Goal: Find specific page/section: Find specific page/section

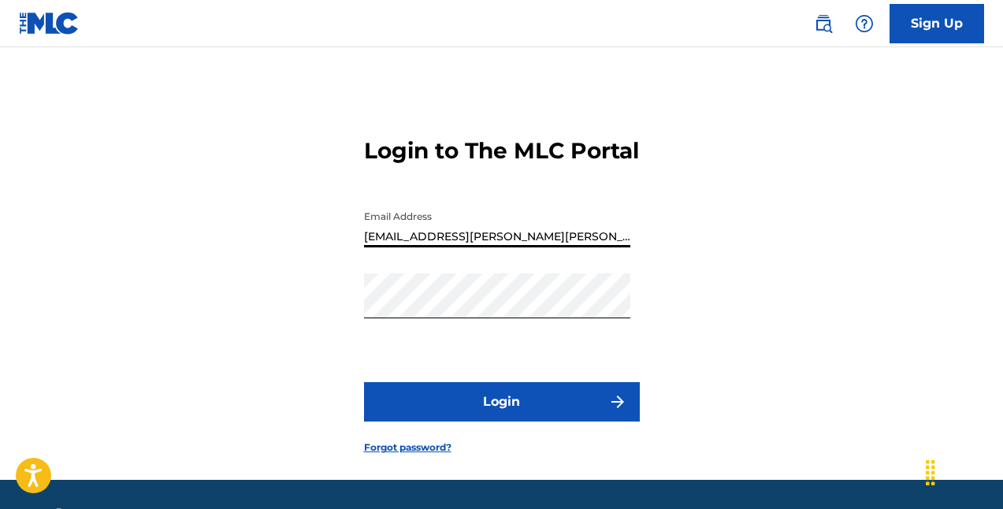
click at [570, 247] on input "[EMAIL_ADDRESS][PERSON_NAME][PERSON_NAME][DOMAIN_NAME]" at bounding box center [497, 224] width 266 height 45
paste input "[EMAIL_ADDRESS][DOMAIN_NAME]"
type input "[EMAIL_ADDRESS][DOMAIN_NAME]"
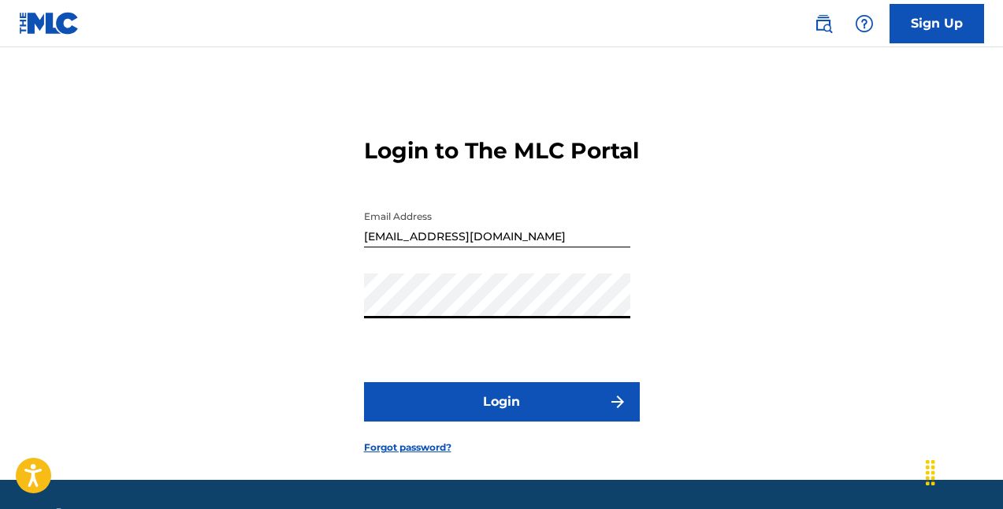
click at [462, 421] on button "Login" at bounding box center [502, 401] width 276 height 39
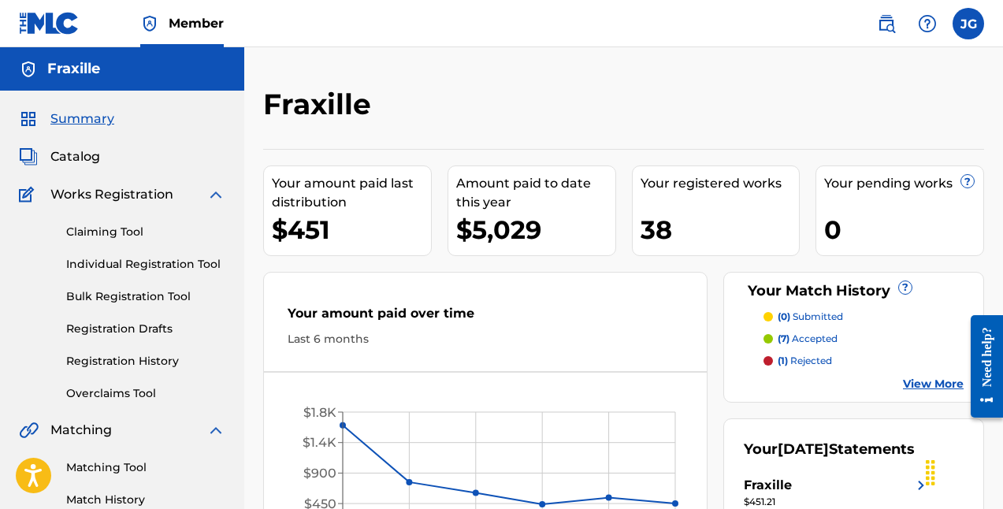
click at [87, 160] on span "Catalog" at bounding box center [75, 156] width 50 height 19
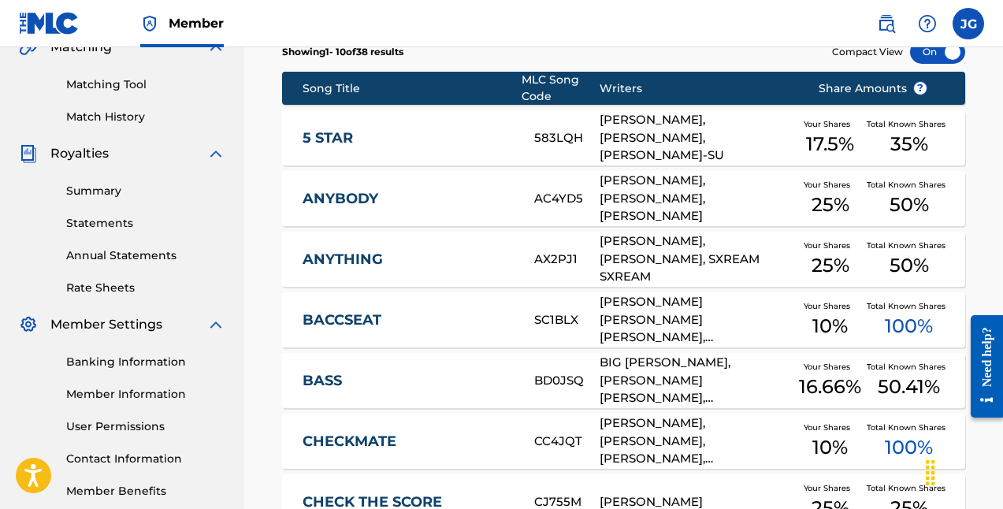
scroll to position [385, 0]
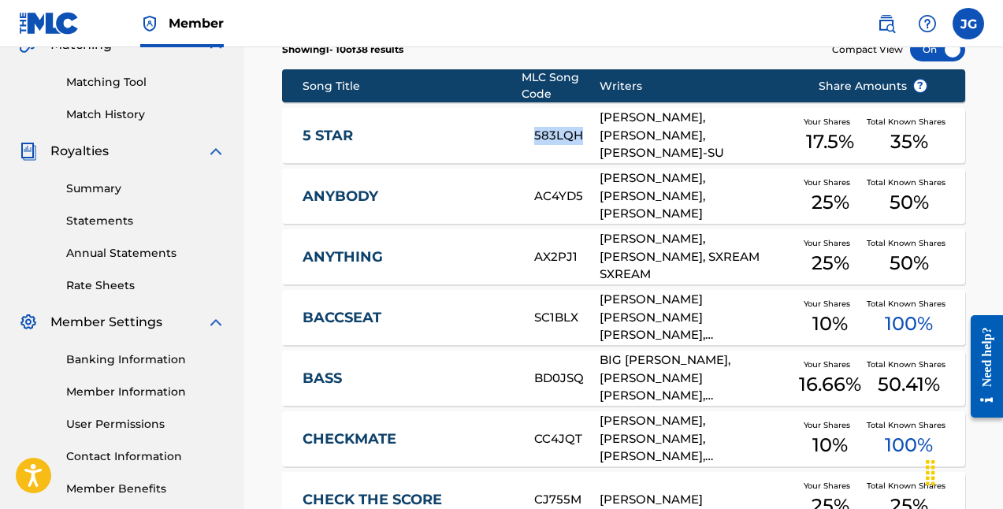
drag, startPoint x: 581, startPoint y: 133, endPoint x: 526, endPoint y: 134, distance: 55.2
click at [526, 134] on div "5 STAR 583LQH [PERSON_NAME], [PERSON_NAME], [PERSON_NAME]-SU Your Shares 17.5 %…" at bounding box center [623, 135] width 683 height 55
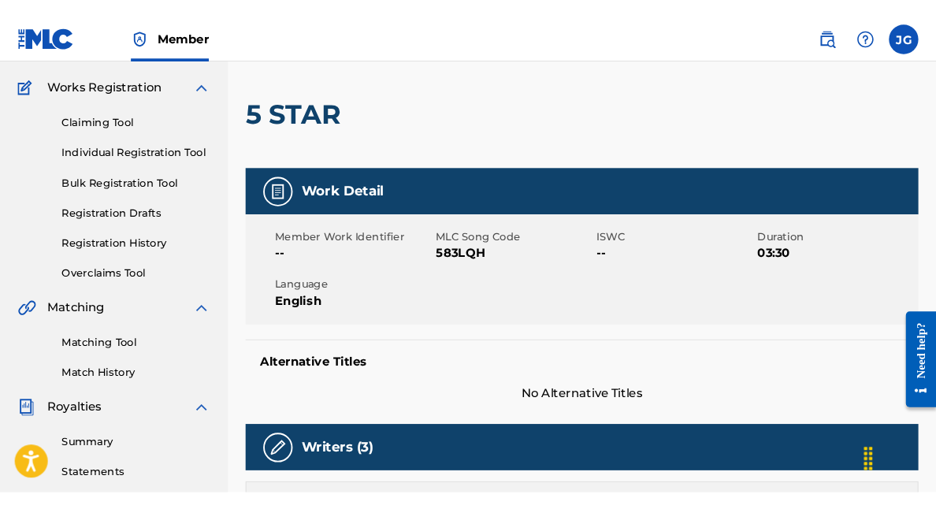
scroll to position [136, 0]
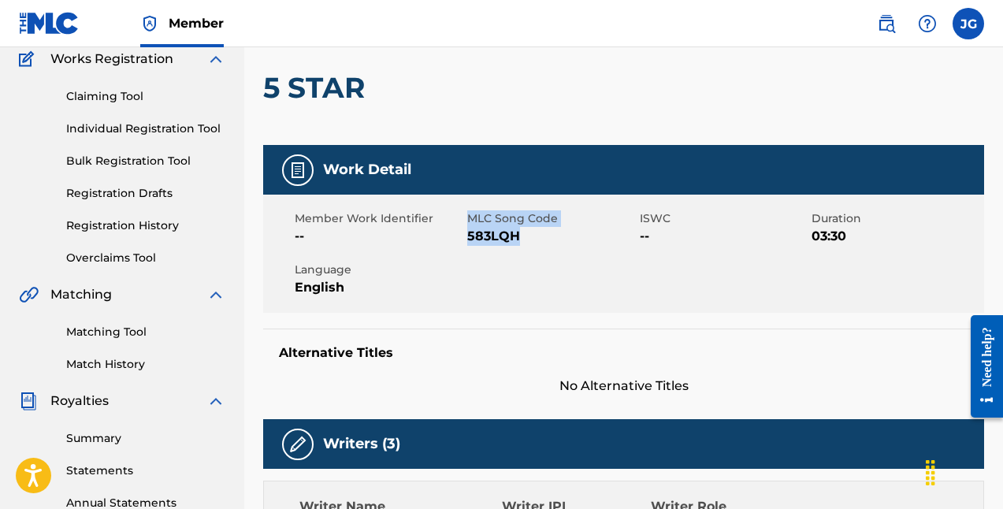
drag, startPoint x: 520, startPoint y: 234, endPoint x: 466, endPoint y: 236, distance: 53.6
click at [467, 236] on span "583LQH" at bounding box center [551, 236] width 169 height 19
copy span "583LQH"
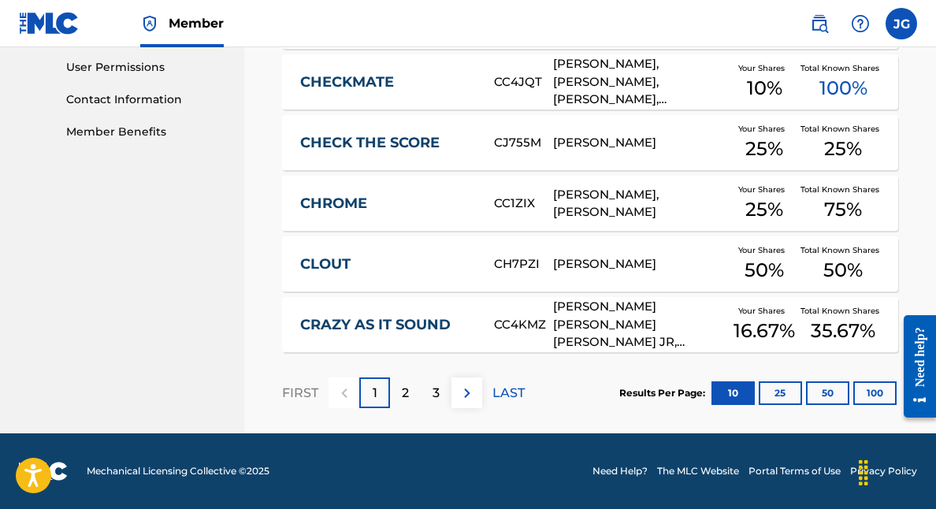
scroll to position [742, 0]
click at [409, 391] on p "2" at bounding box center [405, 393] width 7 height 19
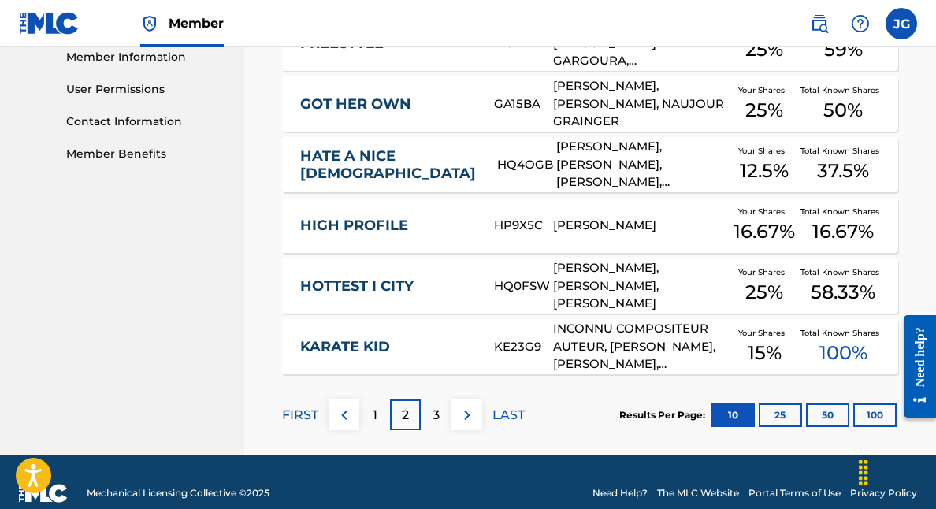
scroll to position [724, 0]
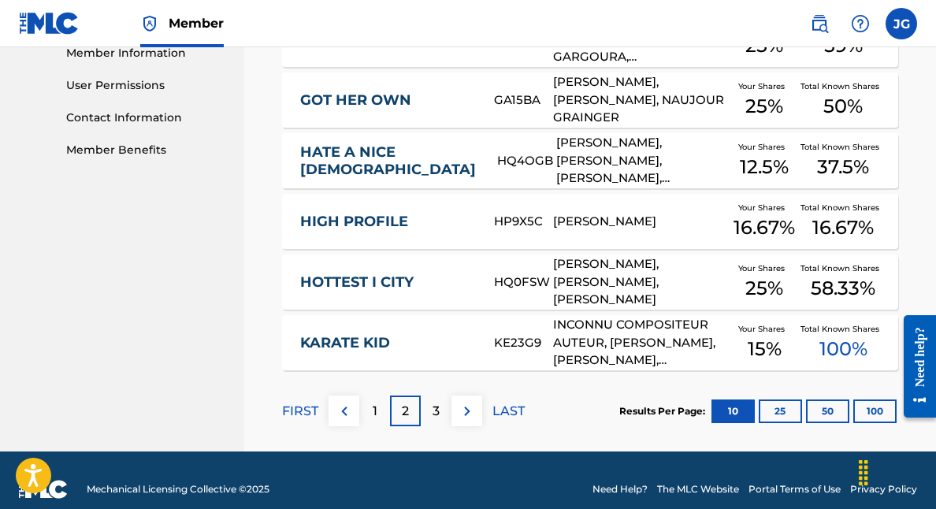
click at [436, 412] on p "3" at bounding box center [436, 411] width 7 height 19
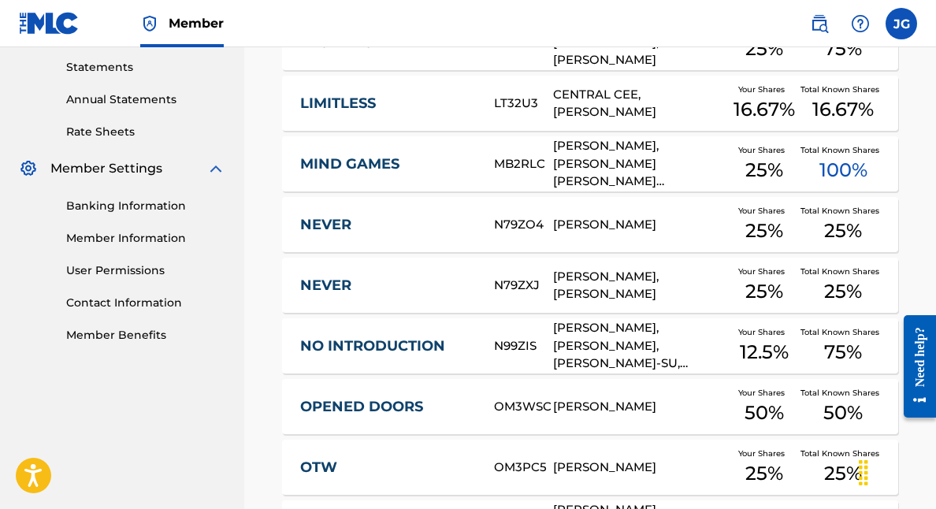
scroll to position [544, 0]
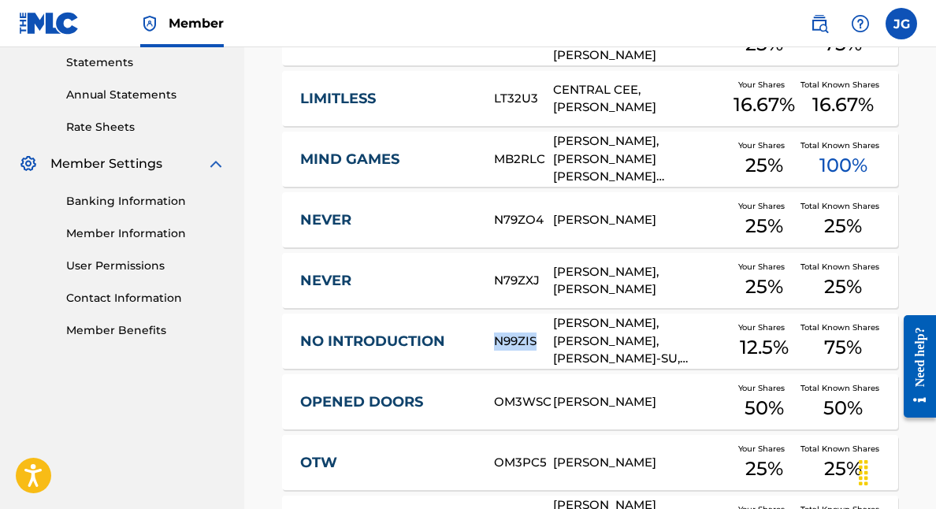
drag, startPoint x: 539, startPoint y: 338, endPoint x: 492, endPoint y: 341, distance: 46.6
click at [492, 341] on div "NO INTRODUCTION N99ZIS [PERSON_NAME], [PERSON_NAME], [PERSON_NAME], [PERSON_NAM…" at bounding box center [590, 341] width 616 height 55
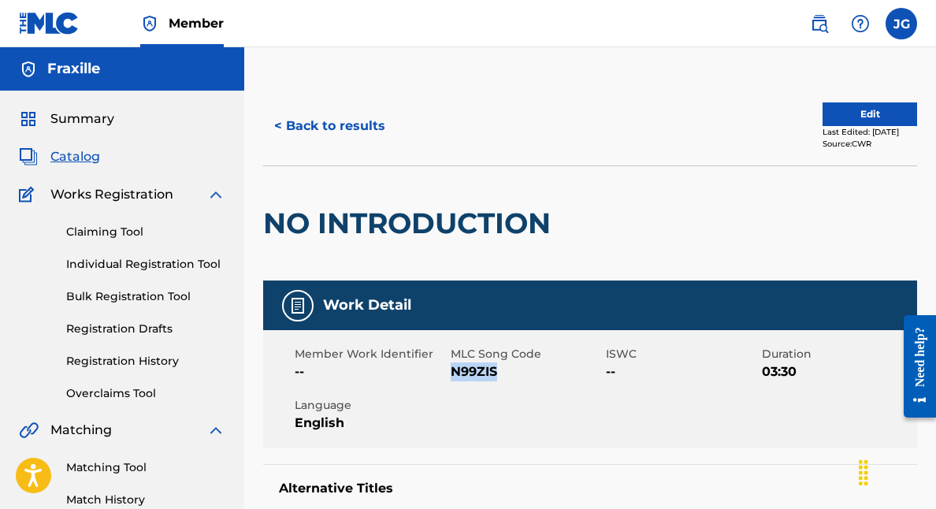
drag, startPoint x: 496, startPoint y: 370, endPoint x: 451, endPoint y: 370, distance: 44.9
click at [451, 370] on span "N99ZIS" at bounding box center [527, 371] width 152 height 19
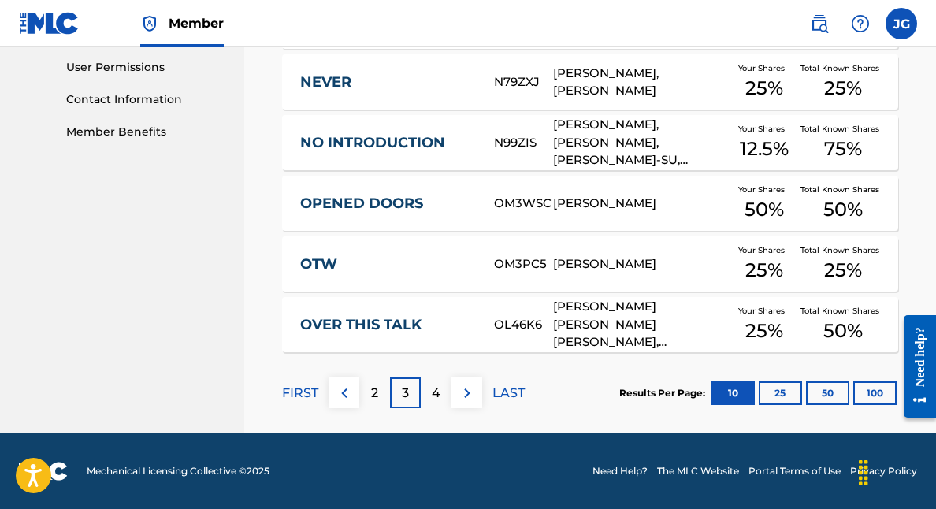
scroll to position [742, 0]
click at [433, 388] on p "4" at bounding box center [436, 393] width 9 height 19
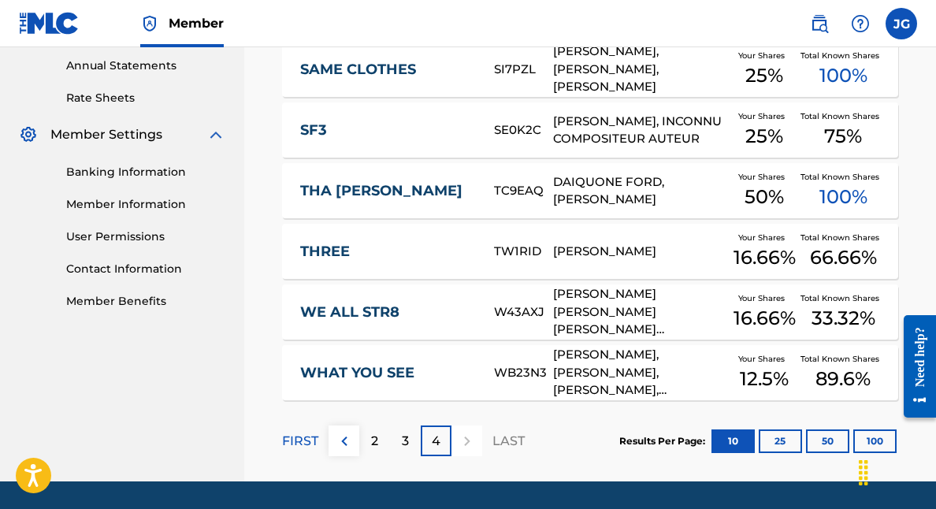
scroll to position [574, 0]
